Goal: Task Accomplishment & Management: Manage account settings

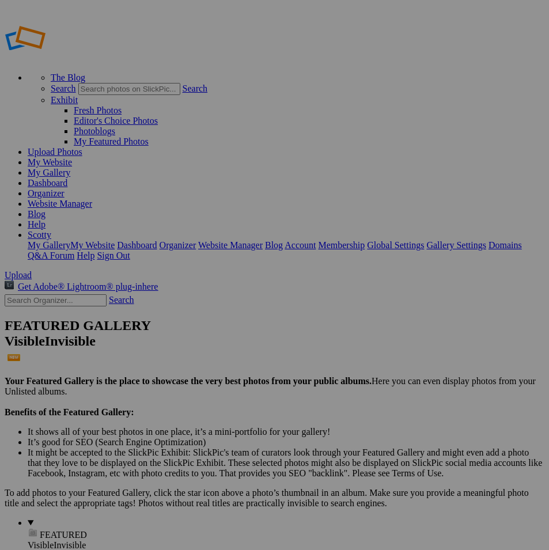
type input "mimosa"
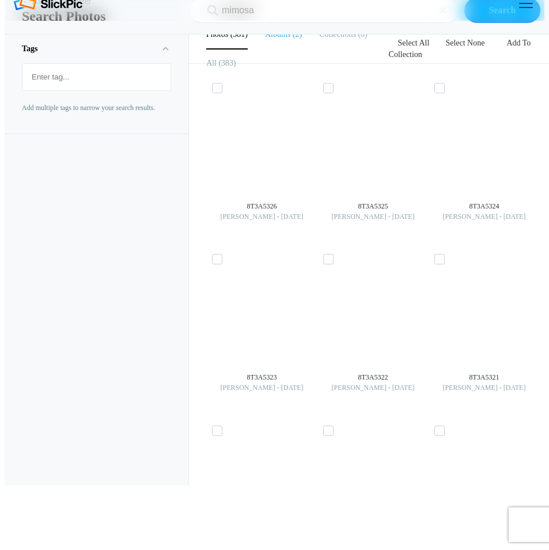
click at [274, 49] on li "Albums 2" at bounding box center [283, 34] width 37 height 29
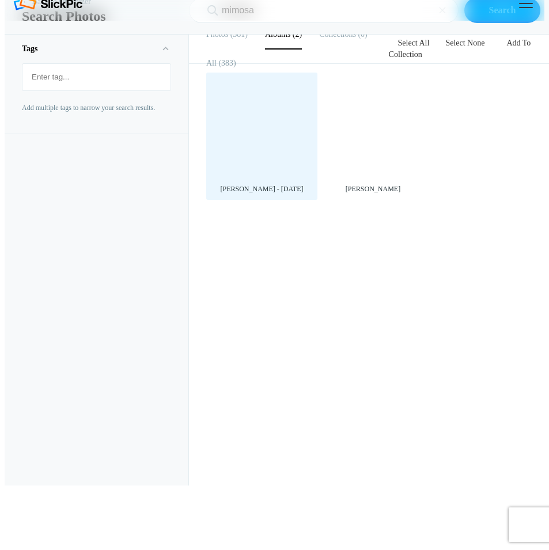
click at [255, 178] on div at bounding box center [262, 128] width 100 height 100
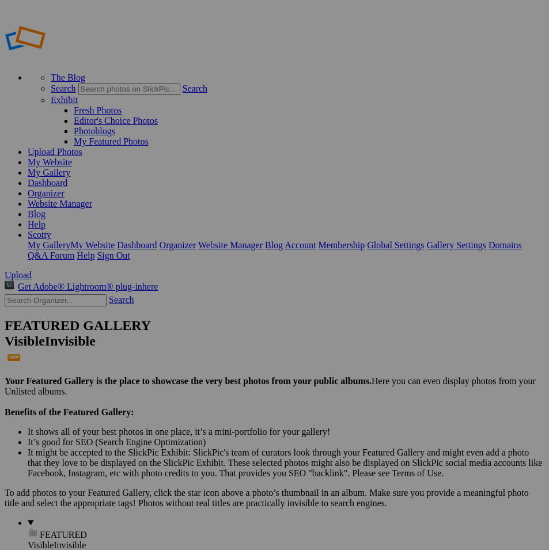
type input "[PERSON_NAME] - [DATE]"
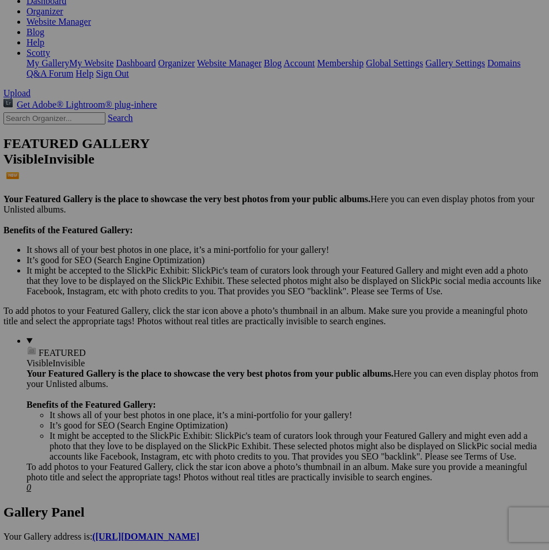
scroll to position [167, 2]
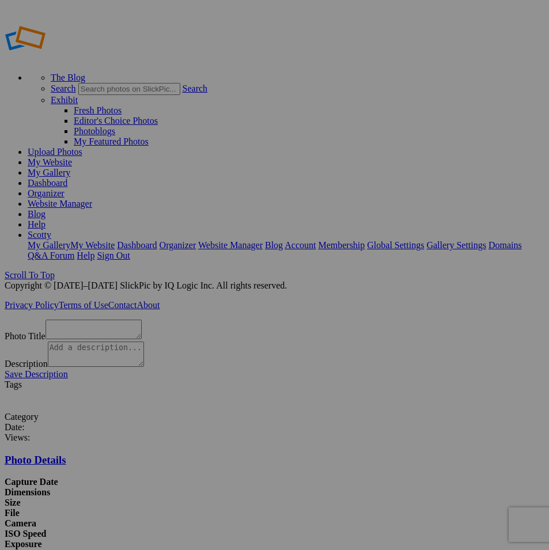
scroll to position [23, 0]
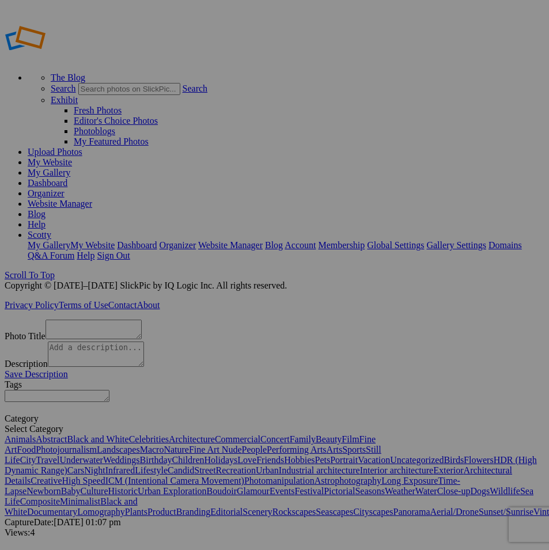
type textarea "8T3A5033"
